Goal: Task Accomplishment & Management: Use online tool/utility

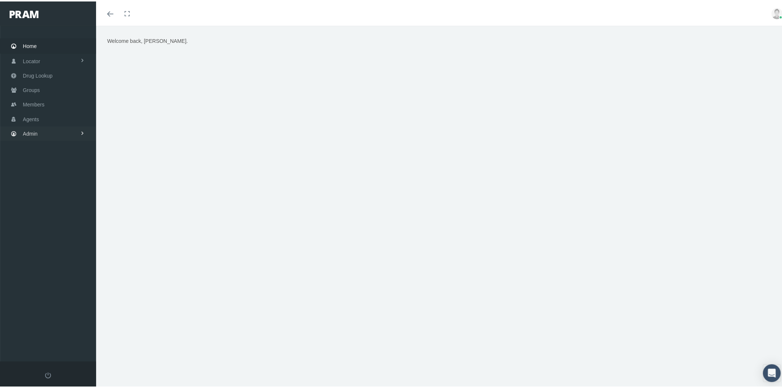
click at [80, 130] on span at bounding box center [82, 132] width 5 height 14
click at [68, 227] on link "Companies" at bounding box center [48, 230] width 96 height 13
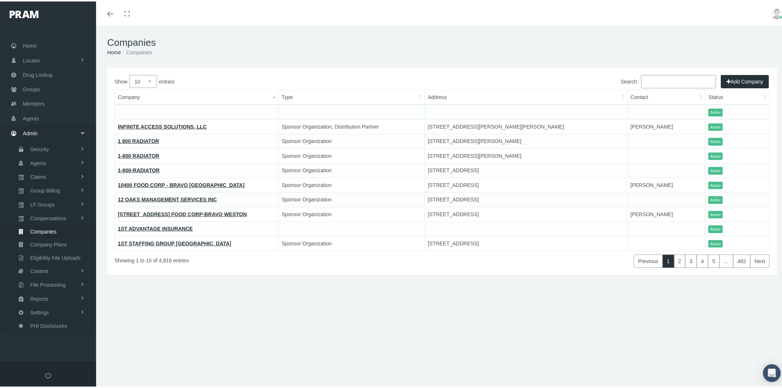
click at [671, 87] on div "Search:" at bounding box center [668, 81] width 95 height 15
click at [669, 85] on input "Search:" at bounding box center [678, 80] width 75 height 13
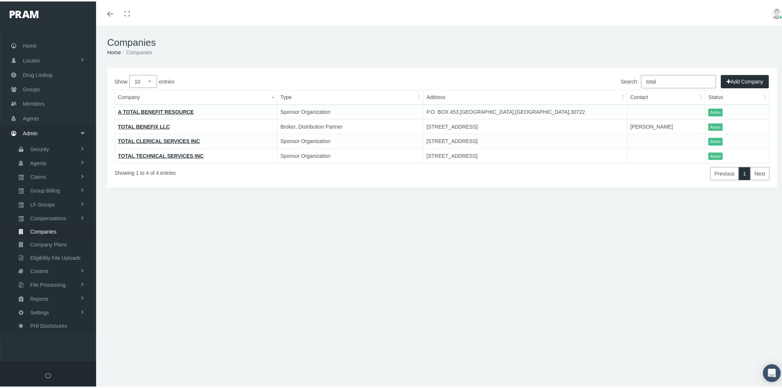
type input "total"
click at [59, 88] on link "Groups" at bounding box center [48, 88] width 96 height 14
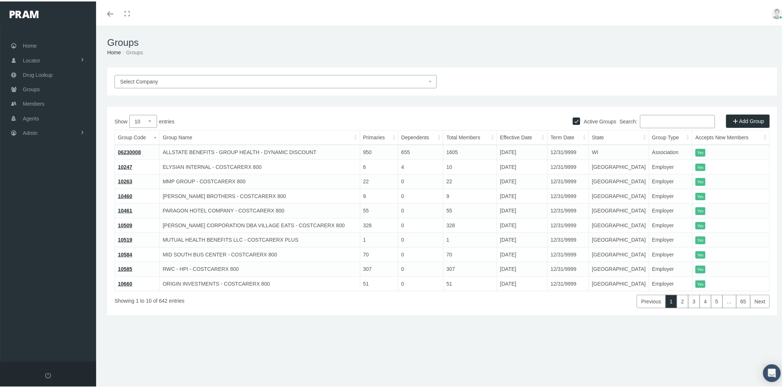
click at [672, 117] on input "Search:" at bounding box center [677, 119] width 75 height 13
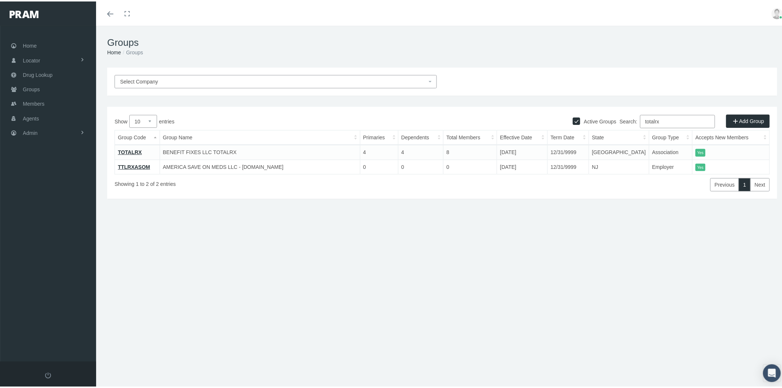
type input "totalrx"
click at [126, 150] on link "TOTALRX" at bounding box center [130, 151] width 24 height 6
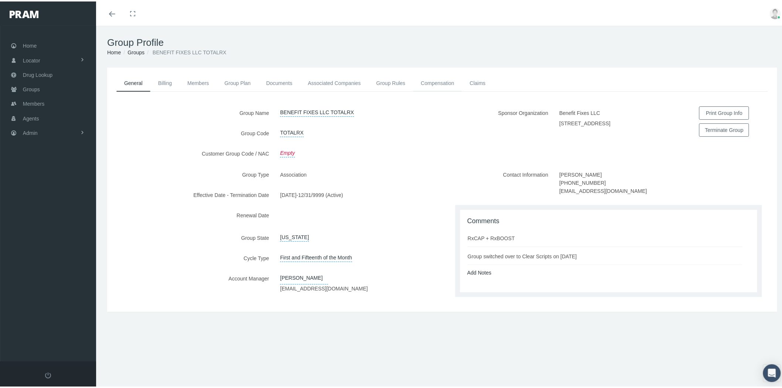
click at [432, 80] on link "Compensation" at bounding box center [437, 82] width 49 height 16
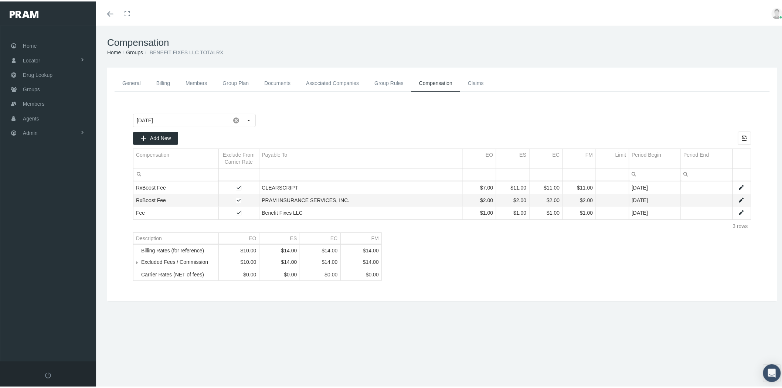
click at [141, 264] on span "Tree list" at bounding box center [141, 261] width 0 height 7
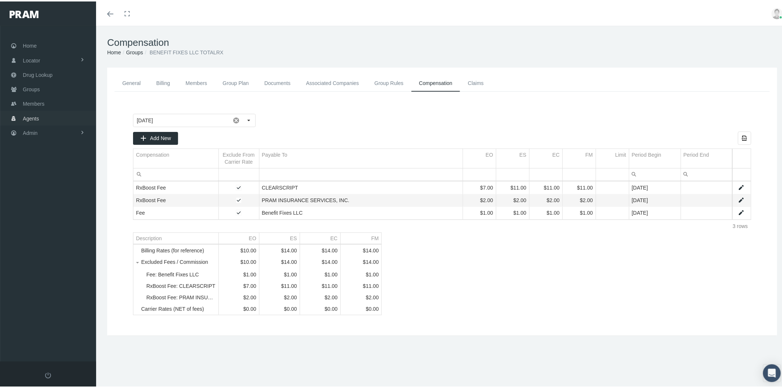
click at [81, 124] on span at bounding box center [82, 131] width 5 height 14
click at [74, 317] on link "PHI Disclosures" at bounding box center [48, 323] width 96 height 13
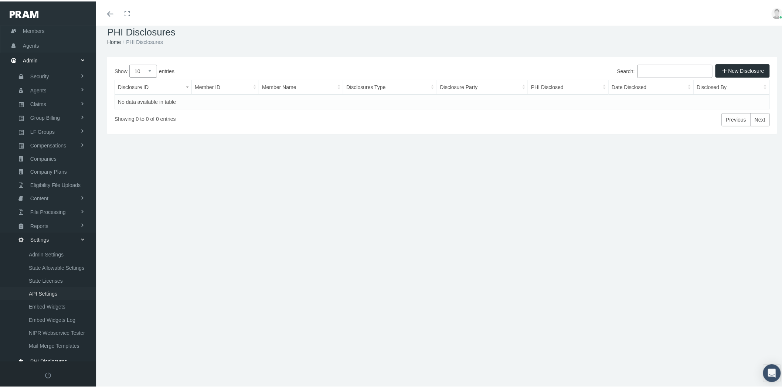
scroll to position [16, 0]
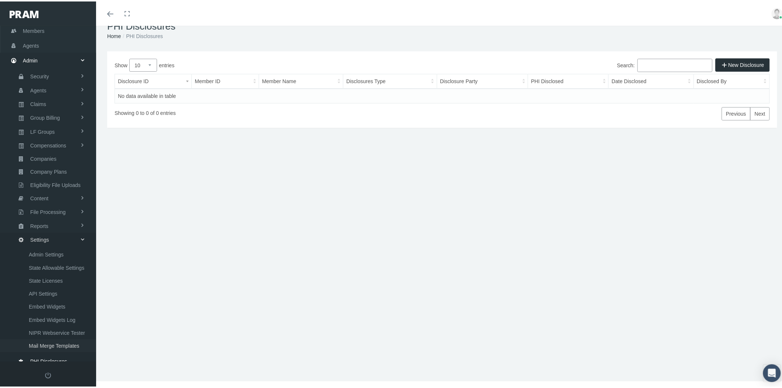
click at [68, 338] on span "Mail Merge Templates" at bounding box center [54, 344] width 51 height 13
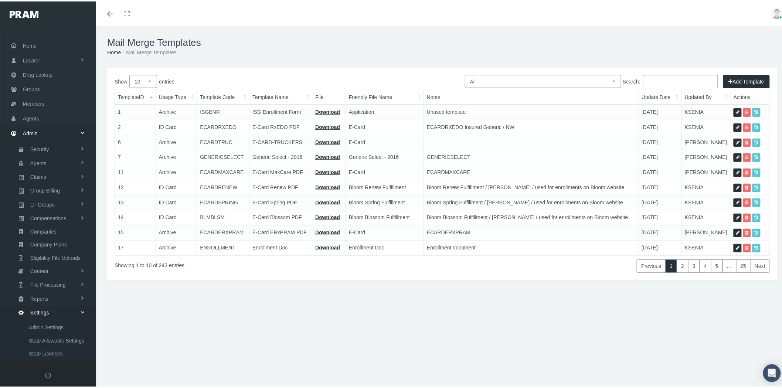
click at [574, 76] on select "All Members Agents Onboarding Prospects Group Policy Related Remittances Formul…" at bounding box center [543, 80] width 156 height 13
select select "8"
click at [465, 74] on select "All Members Agents Onboarding Prospects Group Policy Related Remittances Formul…" at bounding box center [543, 80] width 156 height 13
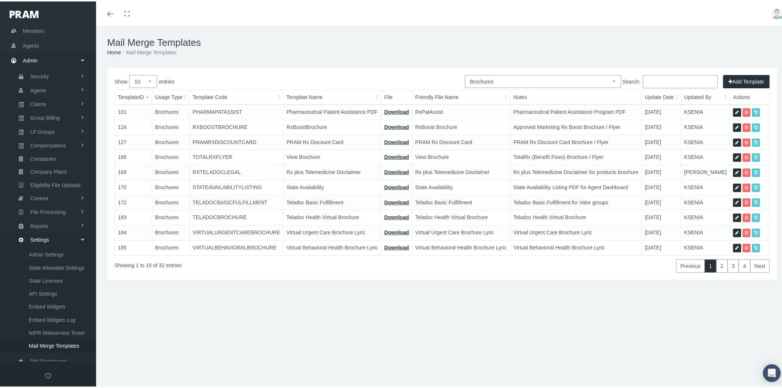
click at [673, 79] on input "Search:" at bounding box center [680, 80] width 75 height 13
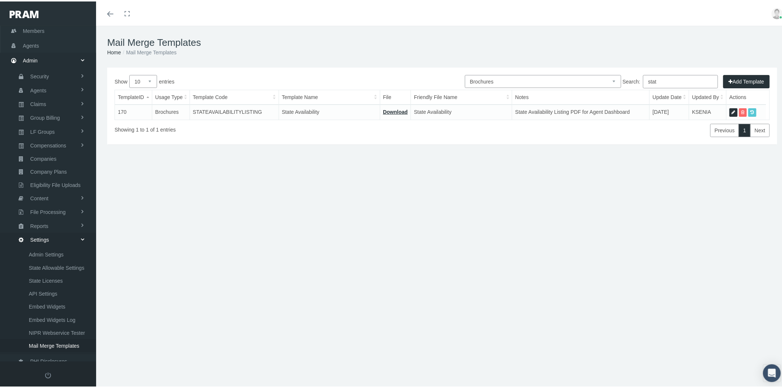
type input "stat"
click at [732, 110] on icon at bounding box center [734, 111] width 4 height 7
select select "8"
type input "STATEAVAILABILITYLISTING"
type input "State Availability"
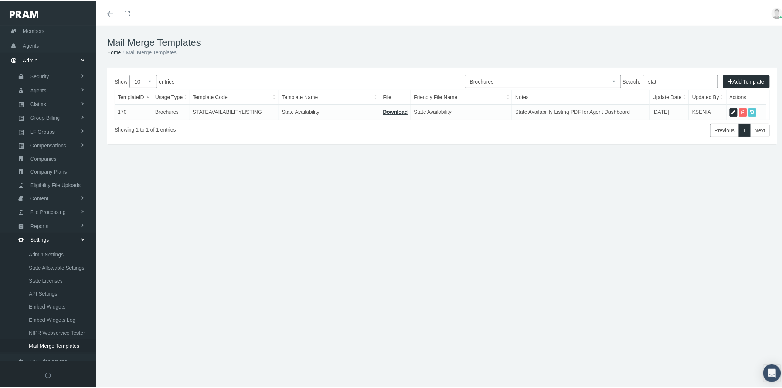
type input "State Availability - AFSLIC Group w ET and ACA_SM-20-126.pdf"
type input "State Availability"
type textarea "State Availability Listing PDF for Agent Dashboard"
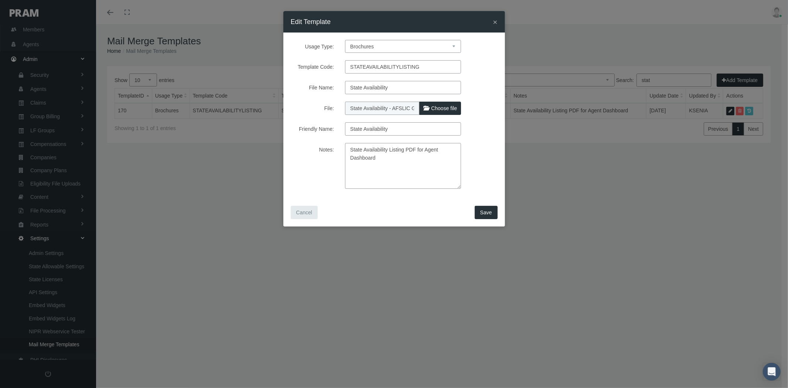
click at [444, 106] on span "Choose file" at bounding box center [444, 108] width 26 height 6
click at [443, 106] on input "File:" at bounding box center [394, 107] width 98 height 10
type input "C:\fakepath\State Availability - AFSLIC Group w ET and ACA_SM-20-126.pdf"
click at [489, 210] on span "Save" at bounding box center [486, 213] width 12 height 6
select select "1"
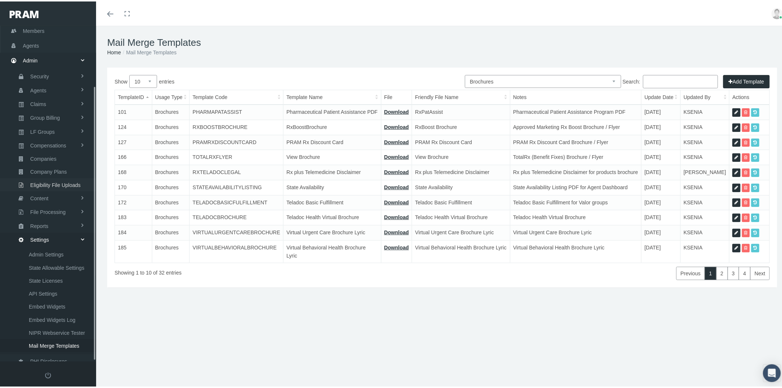
click at [68, 178] on span "Eligibility File Uploads" at bounding box center [55, 183] width 50 height 13
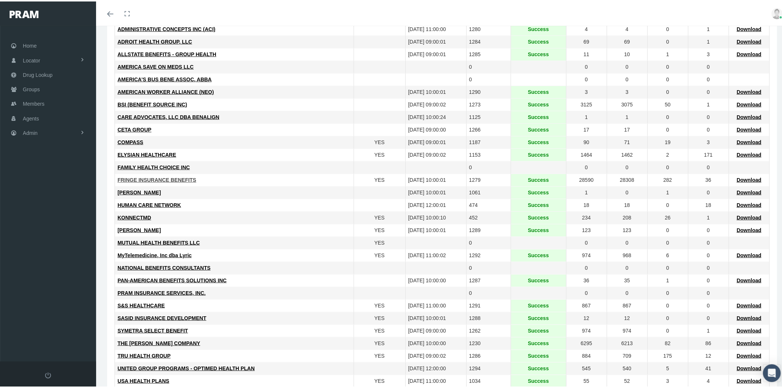
scroll to position [128, 0]
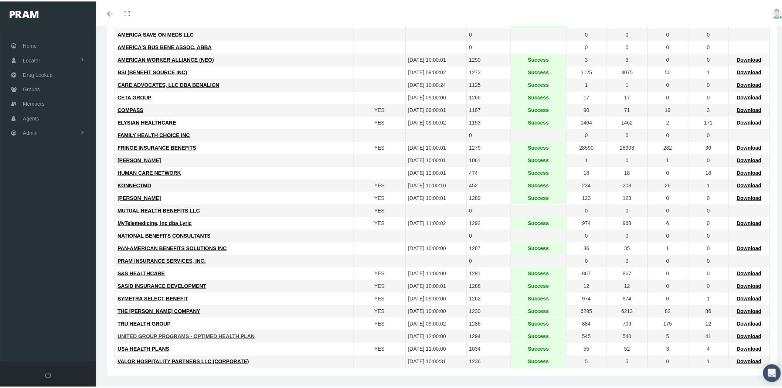
click at [233, 333] on span "UNITED GROUP PROGRAMS - OPTIMED HEALTH PLAN" at bounding box center [186, 335] width 137 height 6
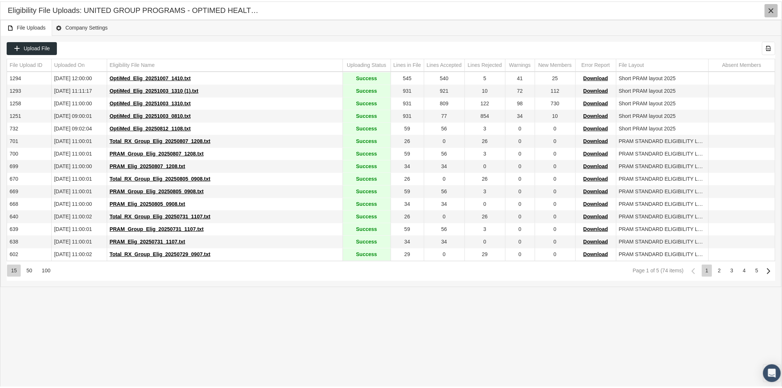
click at [769, 12] on icon "Close" at bounding box center [771, 9] width 7 height 7
